Goal: Transaction & Acquisition: Purchase product/service

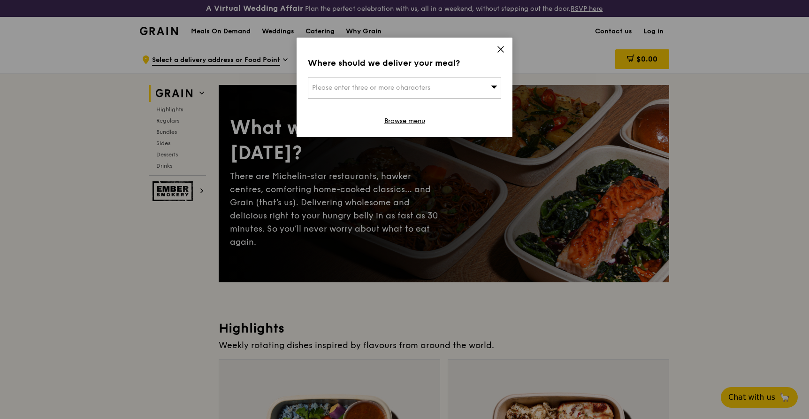
click at [502, 46] on icon at bounding box center [501, 49] width 8 height 8
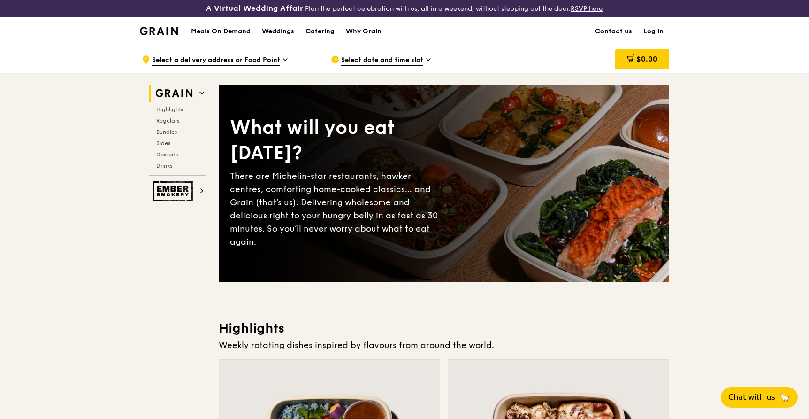
click at [244, 31] on h1 "Meals On Demand" at bounding box center [221, 31] width 60 height 9
click at [233, 31] on h1 "Meals On Demand" at bounding box center [221, 31] width 60 height 9
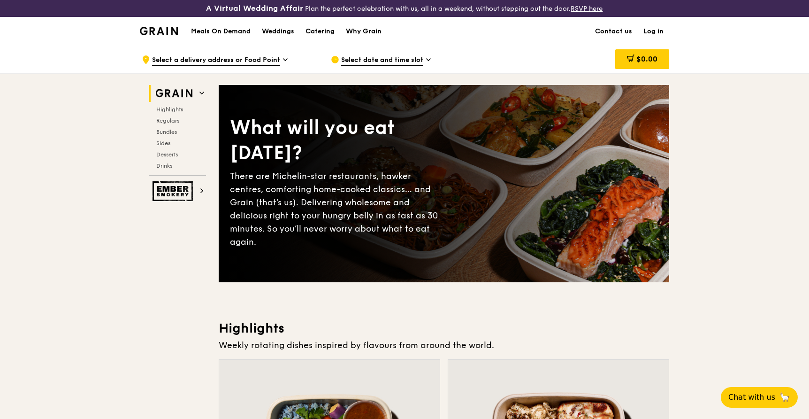
click at [233, 31] on h1 "Meals On Demand" at bounding box center [221, 31] width 60 height 9
click at [241, 58] on span "Select a delivery address or Food Point" at bounding box center [216, 60] width 128 height 10
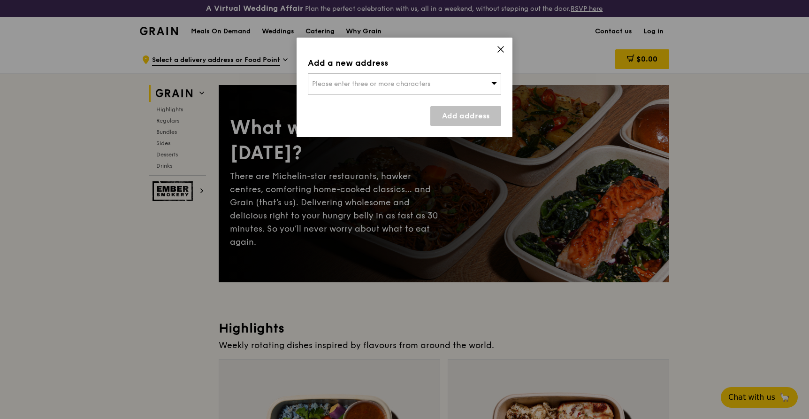
click at [502, 50] on icon at bounding box center [501, 49] width 8 height 8
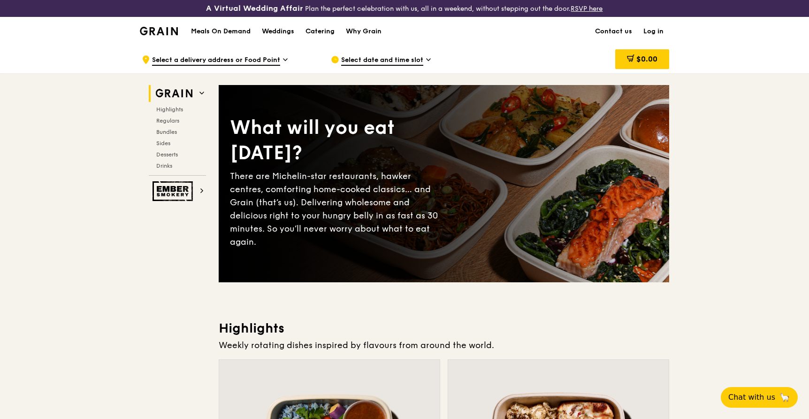
click at [411, 61] on span "Select date and time slot" at bounding box center [382, 60] width 82 height 10
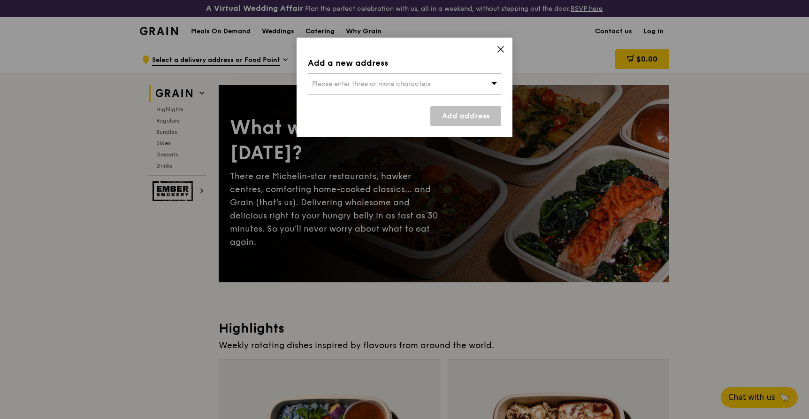
click at [414, 86] on span "Please enter three or more characters" at bounding box center [371, 84] width 118 height 8
click at [497, 46] on icon at bounding box center [501, 49] width 8 height 8
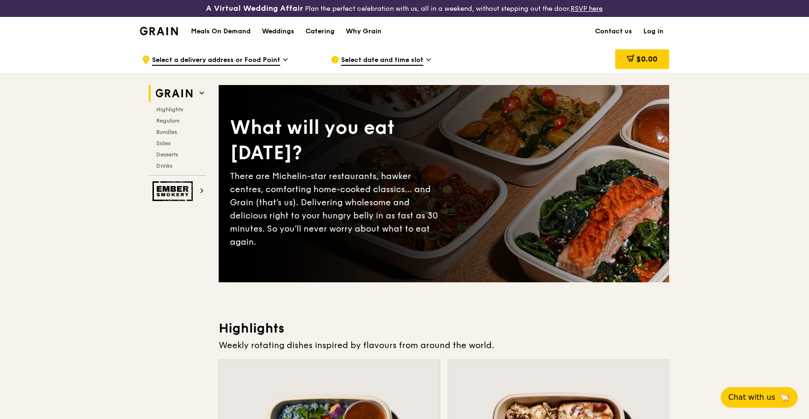
click at [427, 61] on icon at bounding box center [428, 59] width 5 height 8
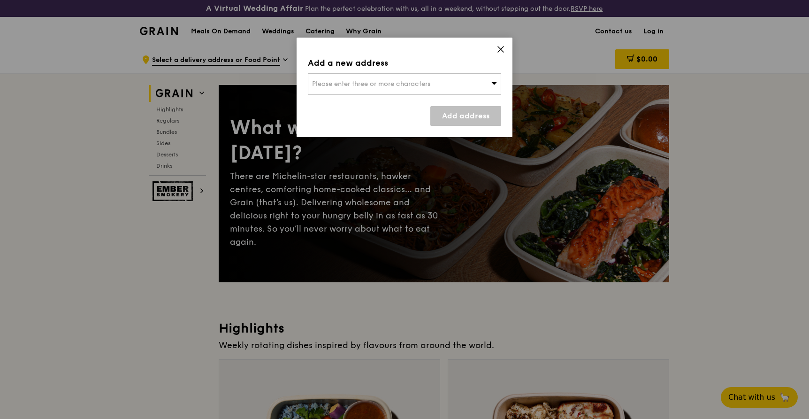
click at [444, 86] on div "Please enter three or more characters" at bounding box center [404, 84] width 193 height 22
type input "521632"
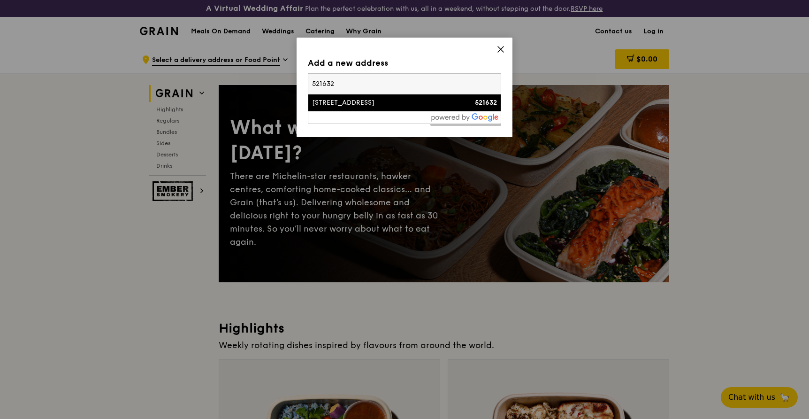
click at [376, 106] on div "[STREET_ADDRESS]" at bounding box center [381, 102] width 139 height 9
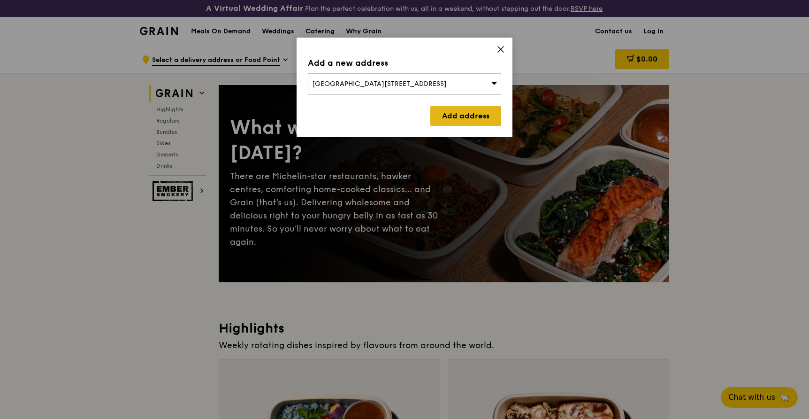
click at [441, 114] on link "Add address" at bounding box center [465, 116] width 71 height 20
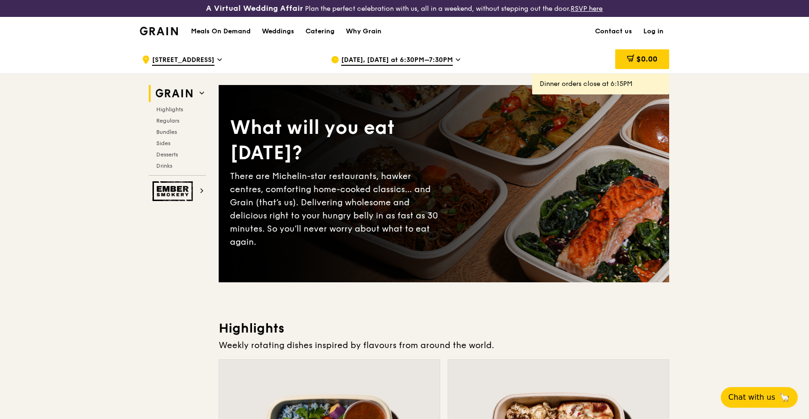
click at [377, 59] on span "[DATE], [DATE] at 6:30PM–7:30PM" at bounding box center [397, 60] width 112 height 10
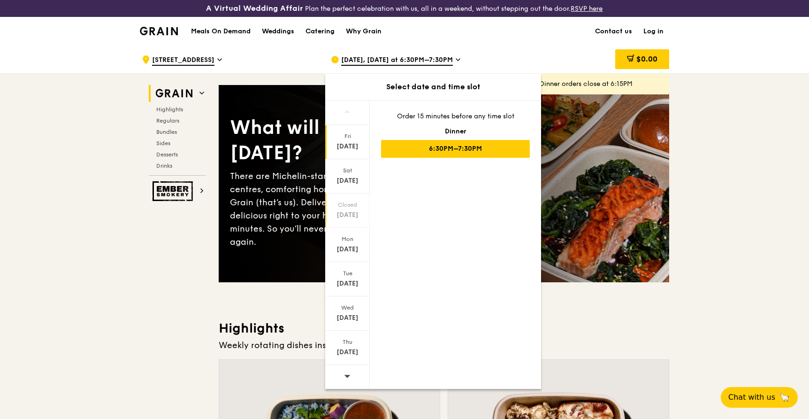
click at [351, 203] on div "Closed" at bounding box center [348, 205] width 42 height 8
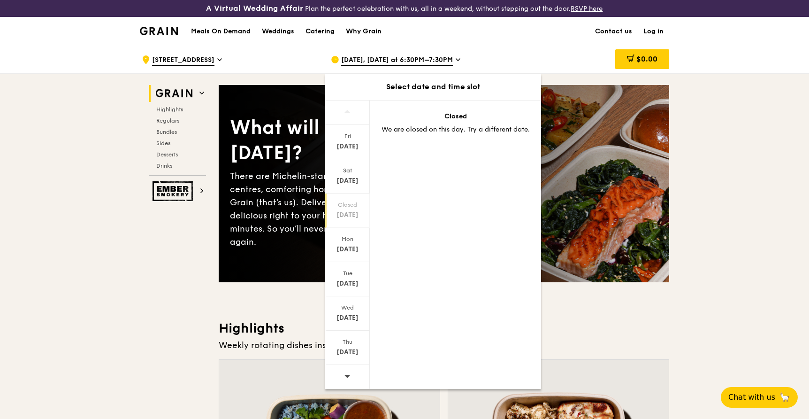
click at [352, 207] on div "Closed" at bounding box center [348, 205] width 42 height 8
